Goal: Find specific page/section: Find specific page/section

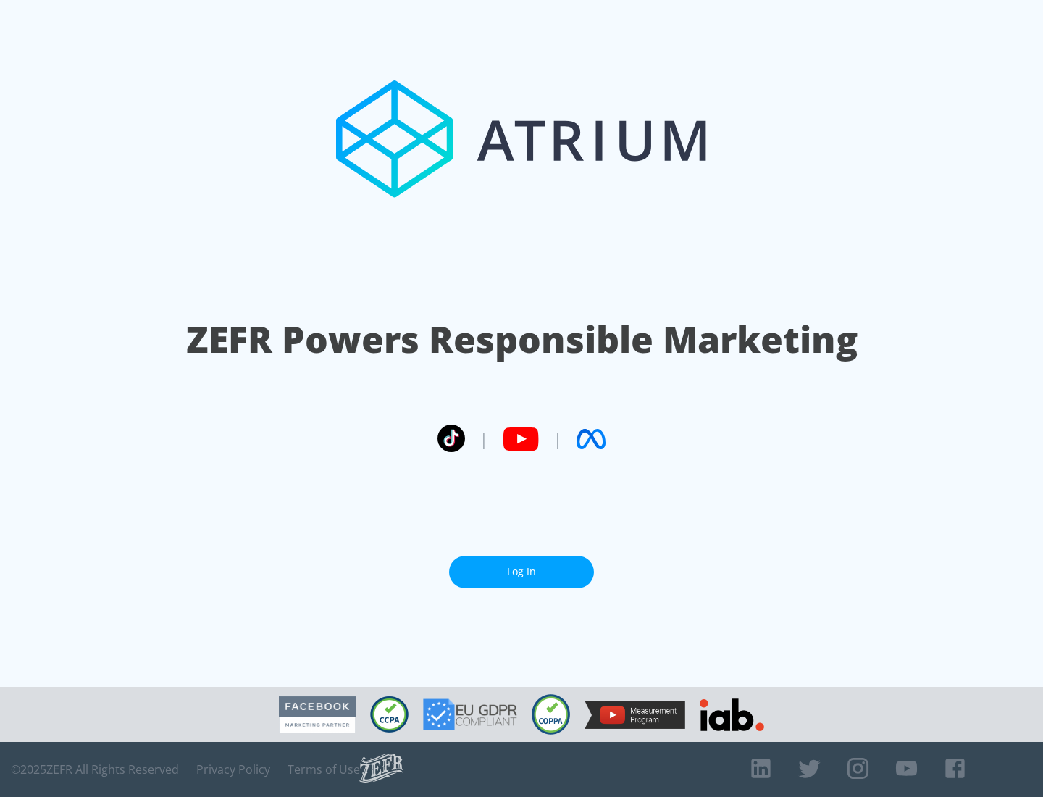
click at [522, 571] on link "Log In" at bounding box center [521, 572] width 145 height 33
